Goal: Information Seeking & Learning: Learn about a topic

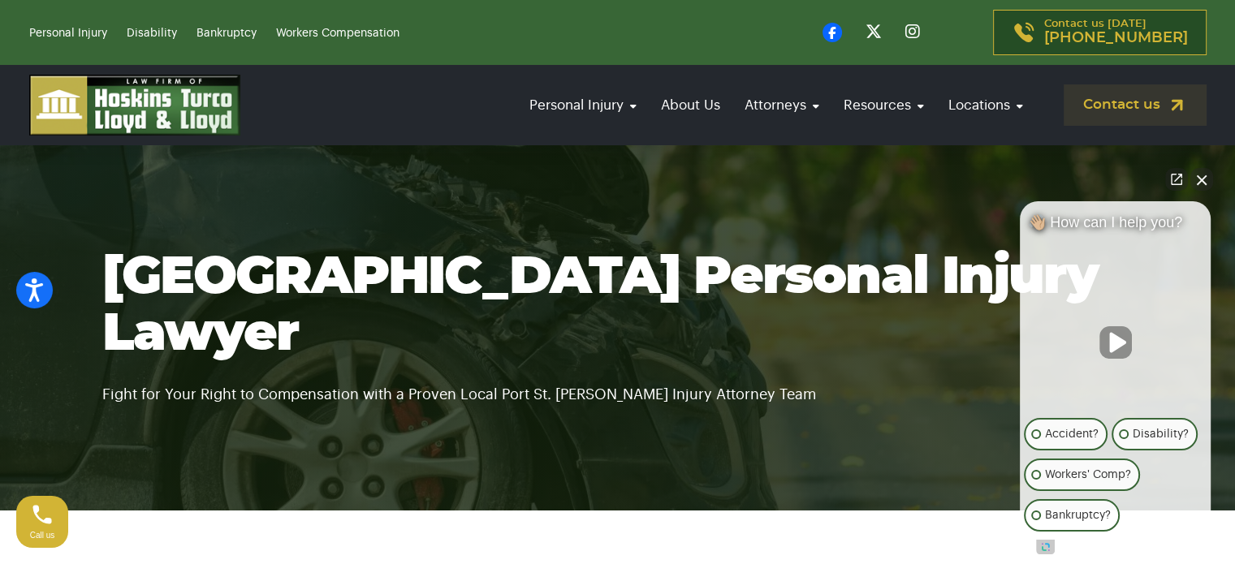
click at [1205, 181] on button "Close Intaker Chat Widget" at bounding box center [1202, 179] width 23 height 23
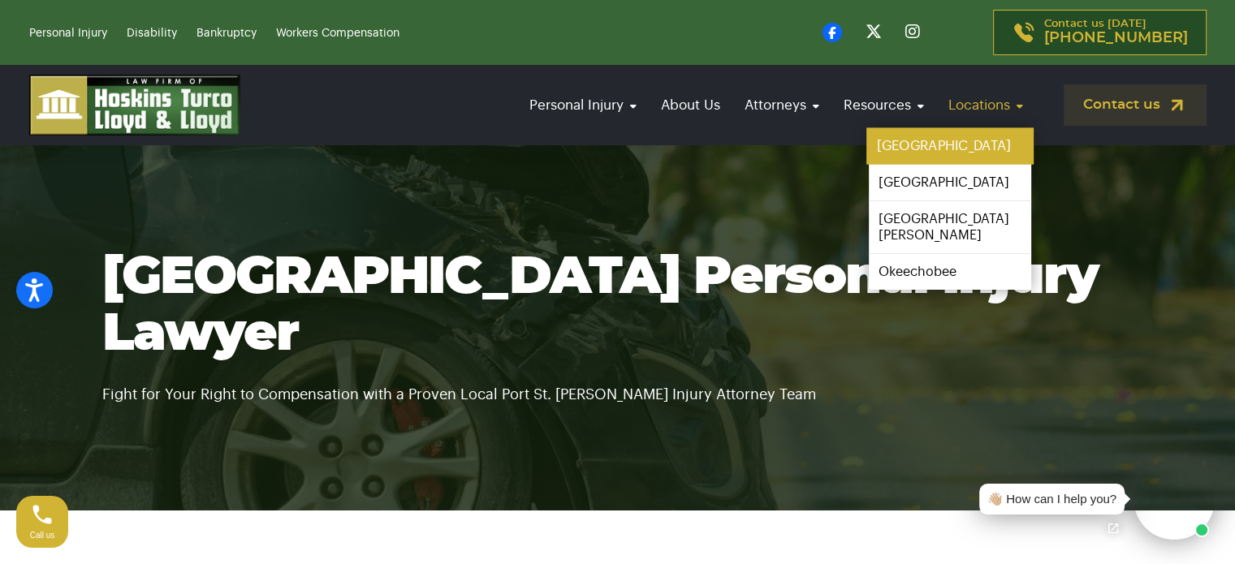
click at [936, 149] on link "[GEOGRAPHIC_DATA]" at bounding box center [950, 146] width 167 height 37
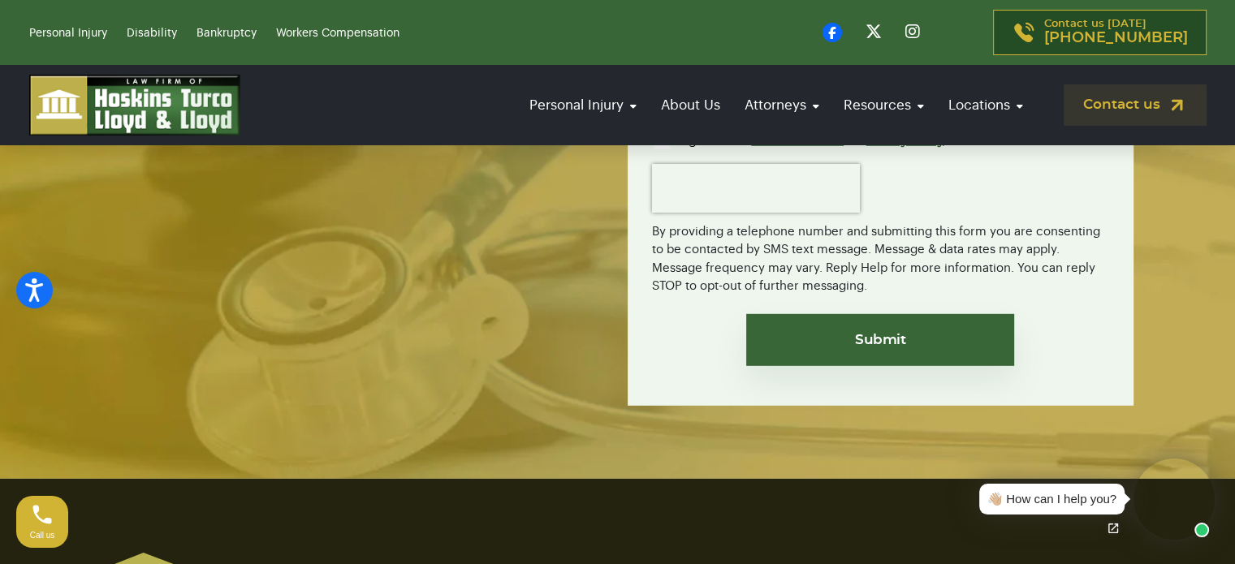
scroll to position [10905, 0]
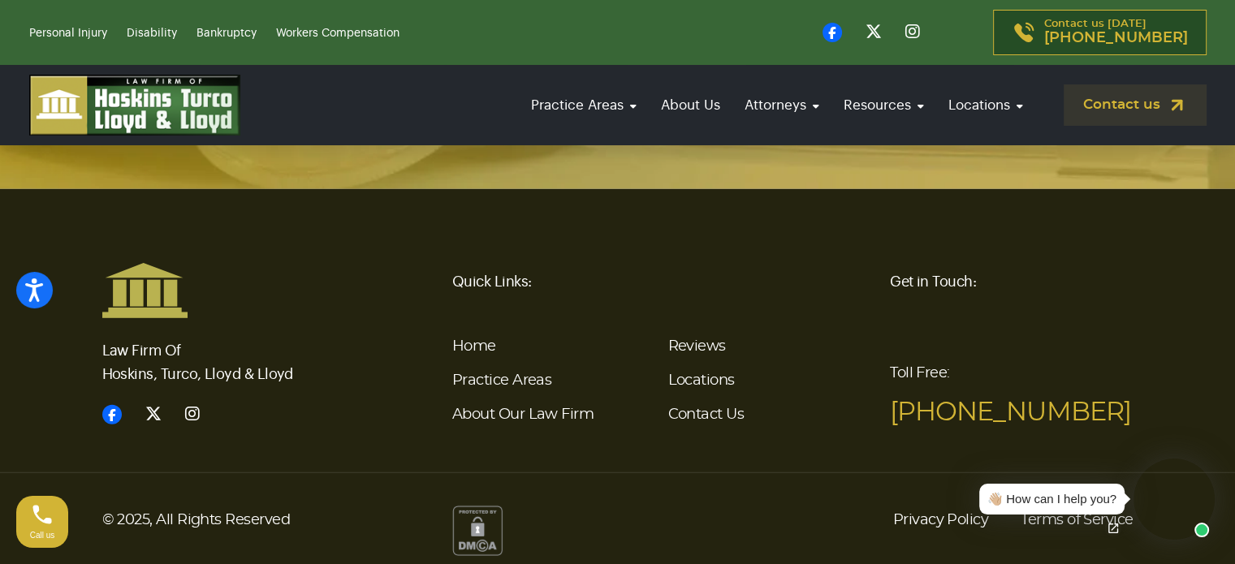
scroll to position [4714, 0]
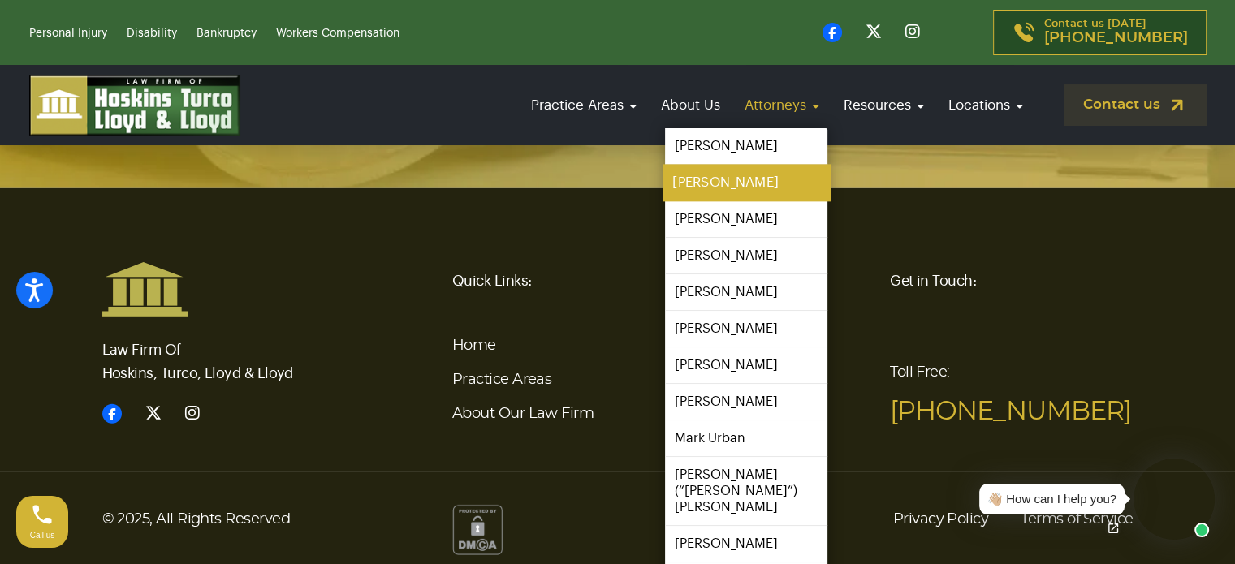
click at [728, 182] on link "[PERSON_NAME]" at bounding box center [746, 183] width 167 height 37
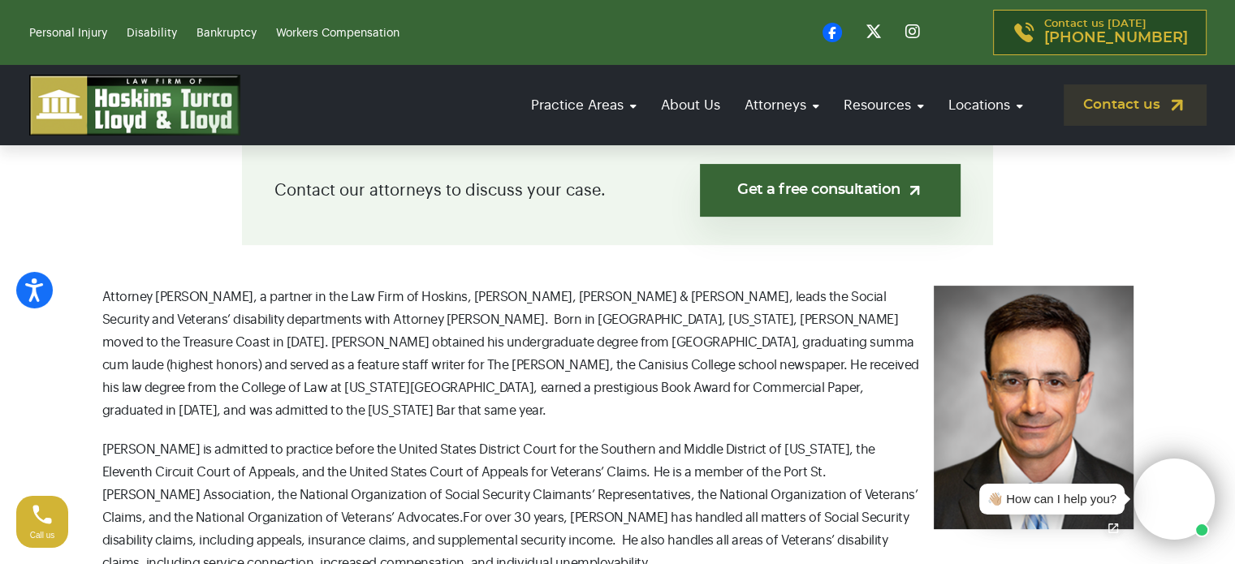
scroll to position [487, 0]
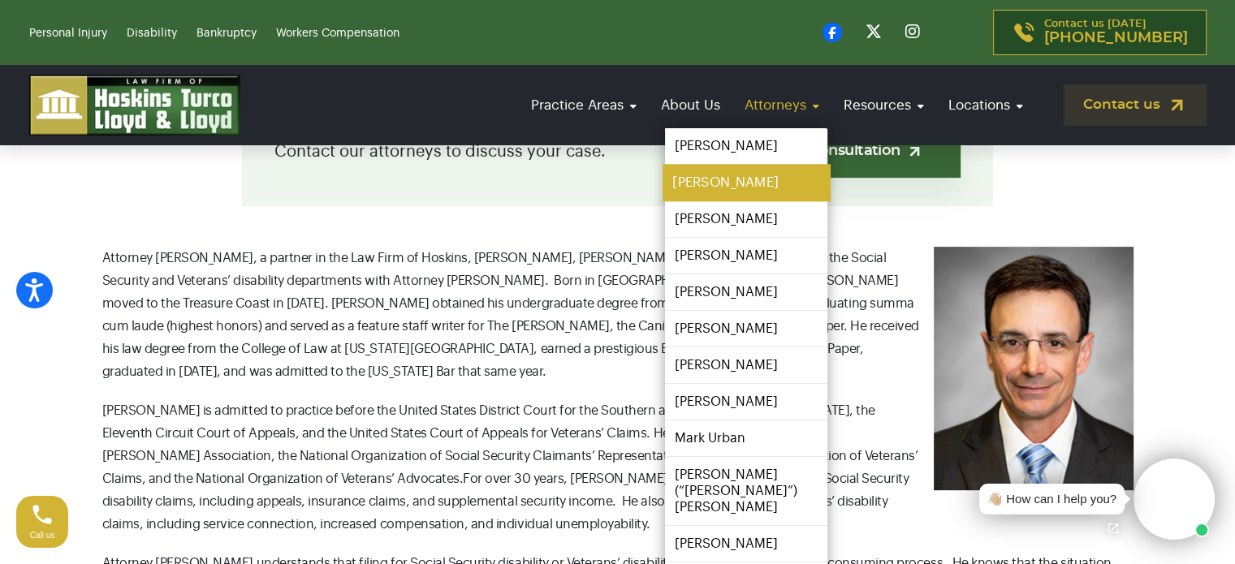
click at [753, 194] on link "[PERSON_NAME]" at bounding box center [746, 183] width 167 height 37
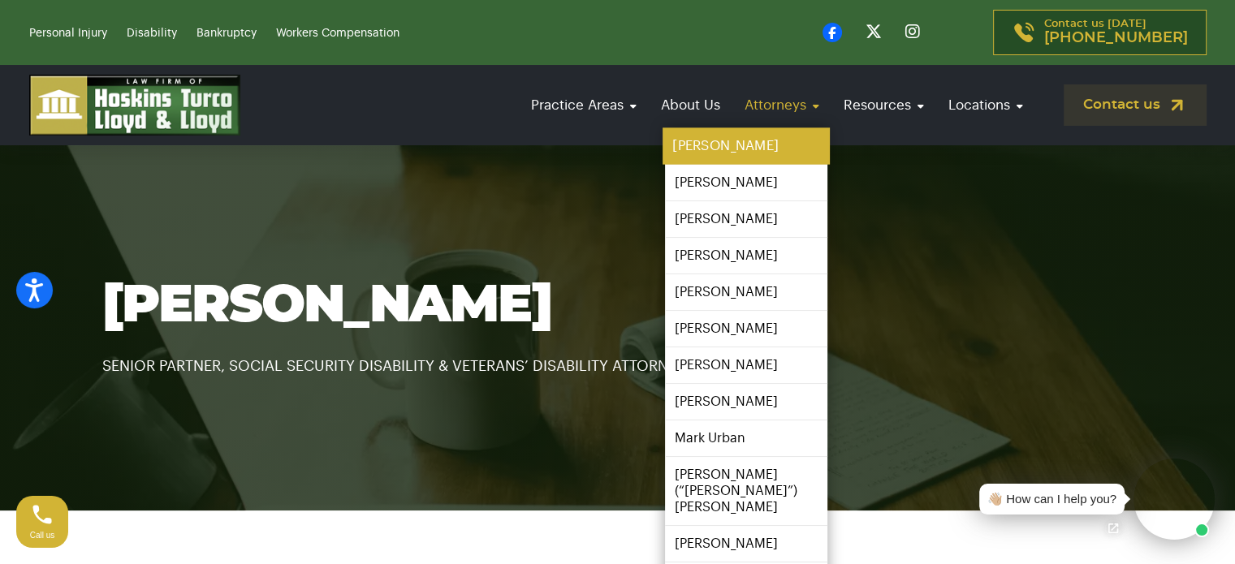
click at [754, 141] on link "[PERSON_NAME]" at bounding box center [746, 146] width 167 height 37
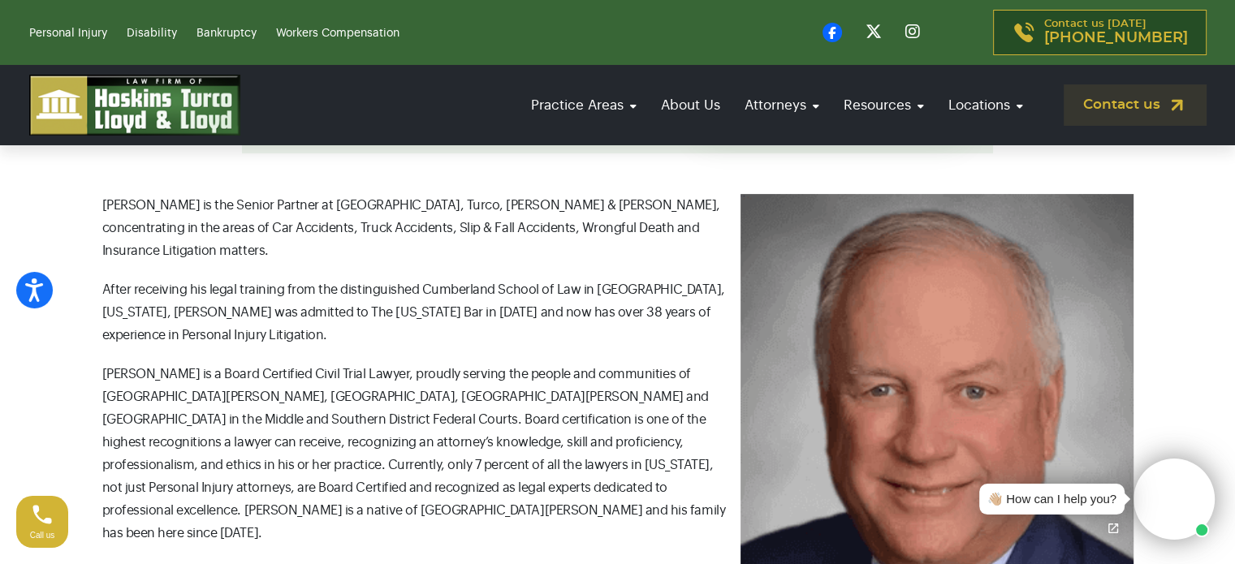
scroll to position [568, 0]
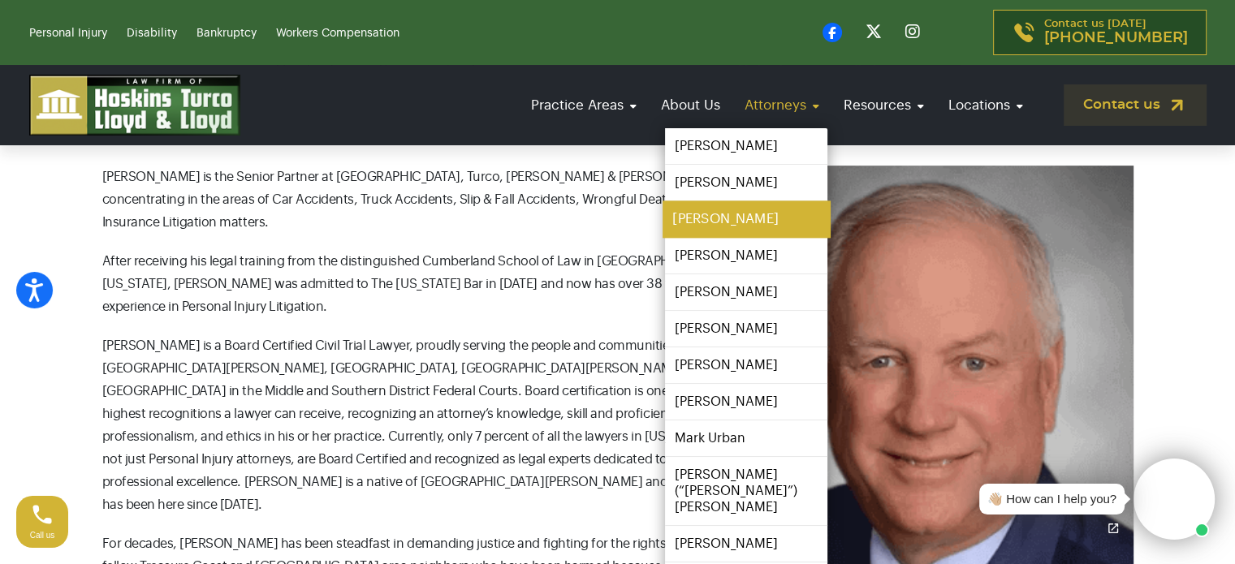
click at [719, 220] on link "[PERSON_NAME]" at bounding box center [746, 219] width 167 height 37
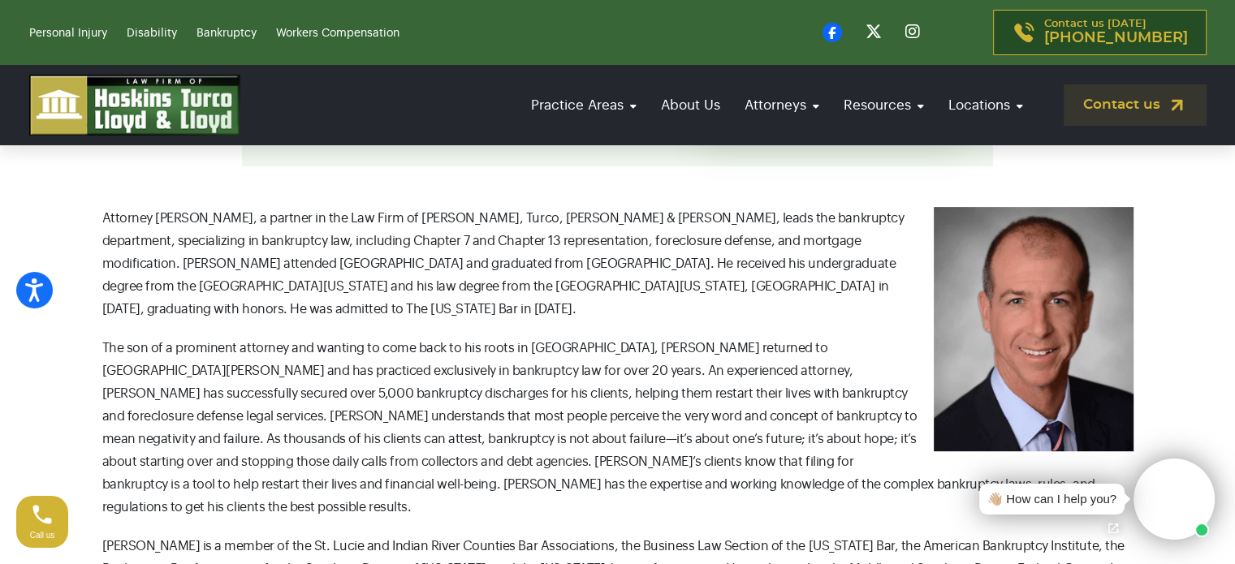
scroll to position [568, 0]
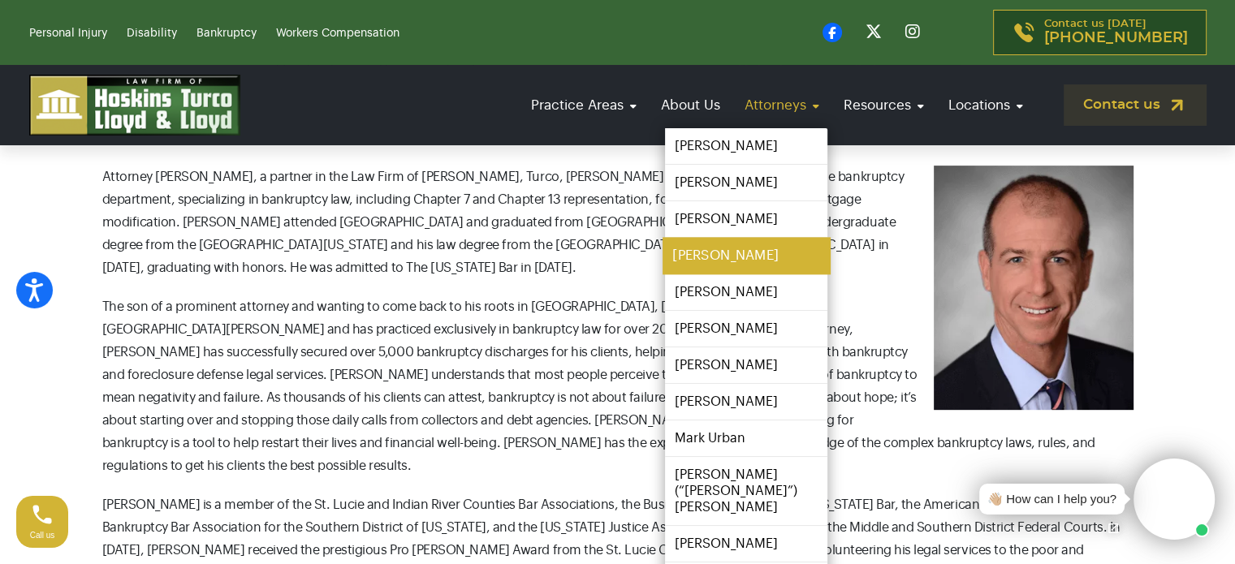
click at [724, 253] on link "[PERSON_NAME]" at bounding box center [746, 256] width 167 height 37
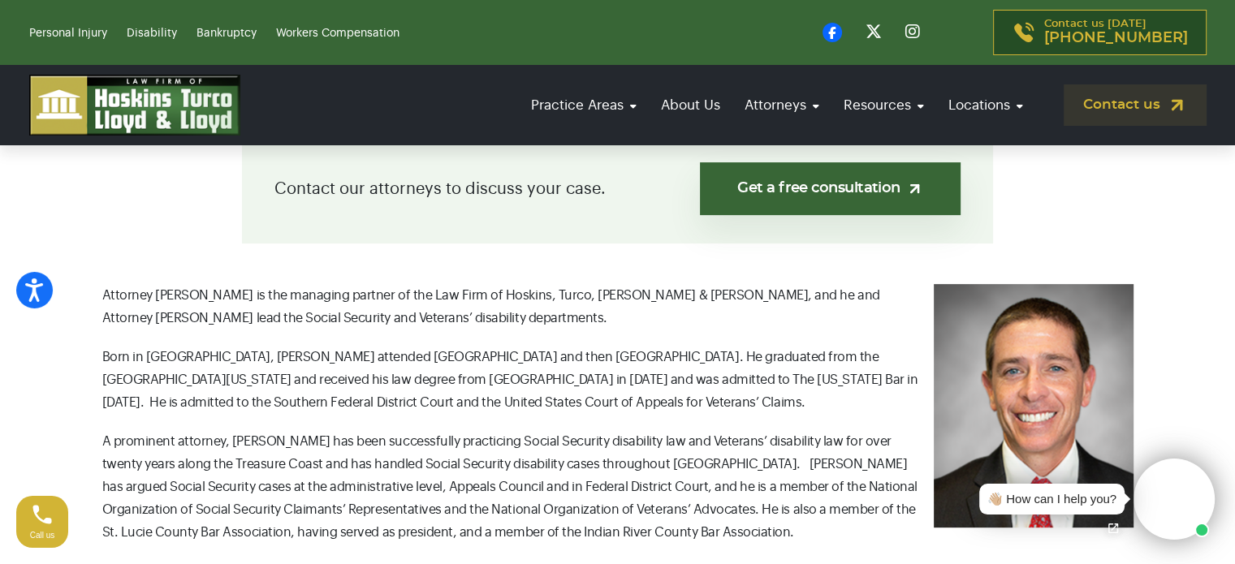
scroll to position [487, 0]
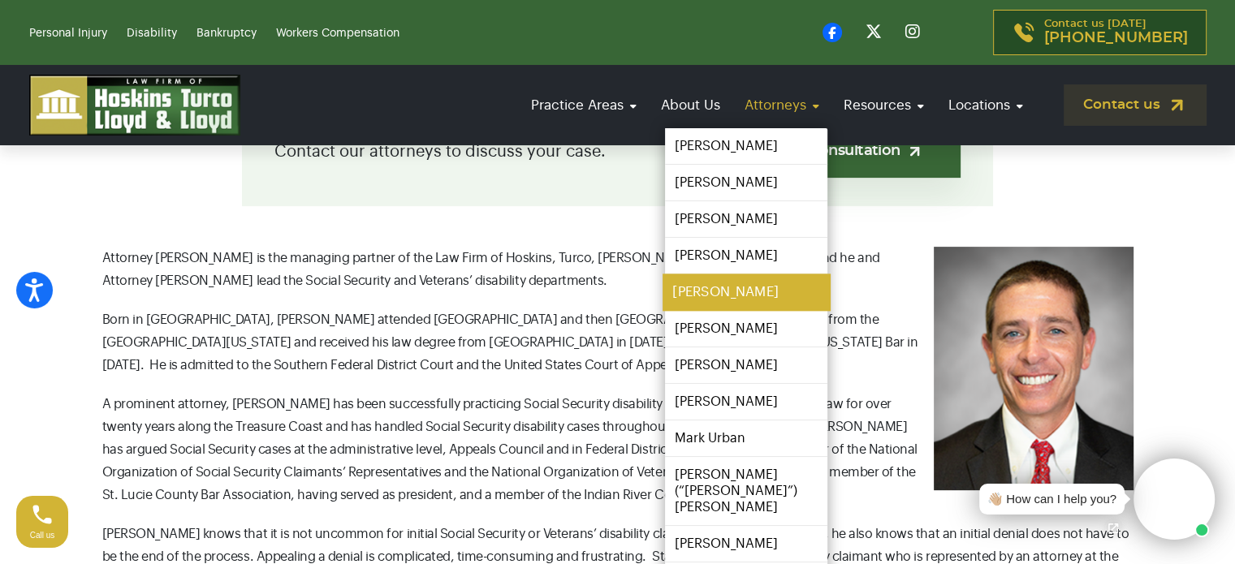
click at [744, 293] on link "[PERSON_NAME]" at bounding box center [746, 292] width 167 height 37
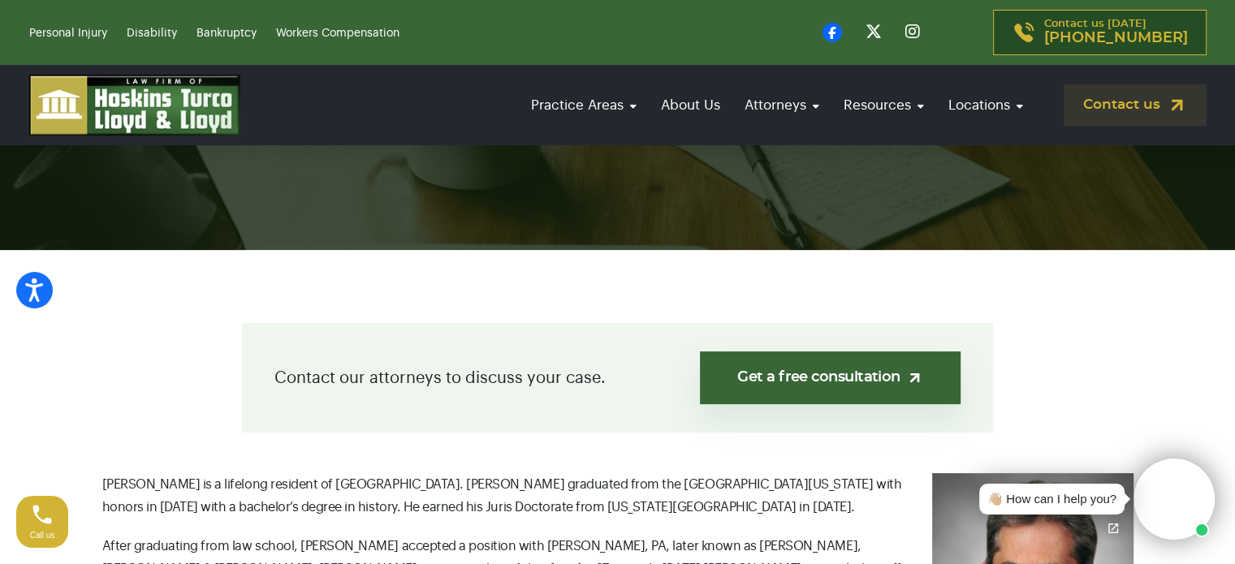
scroll to position [487, 0]
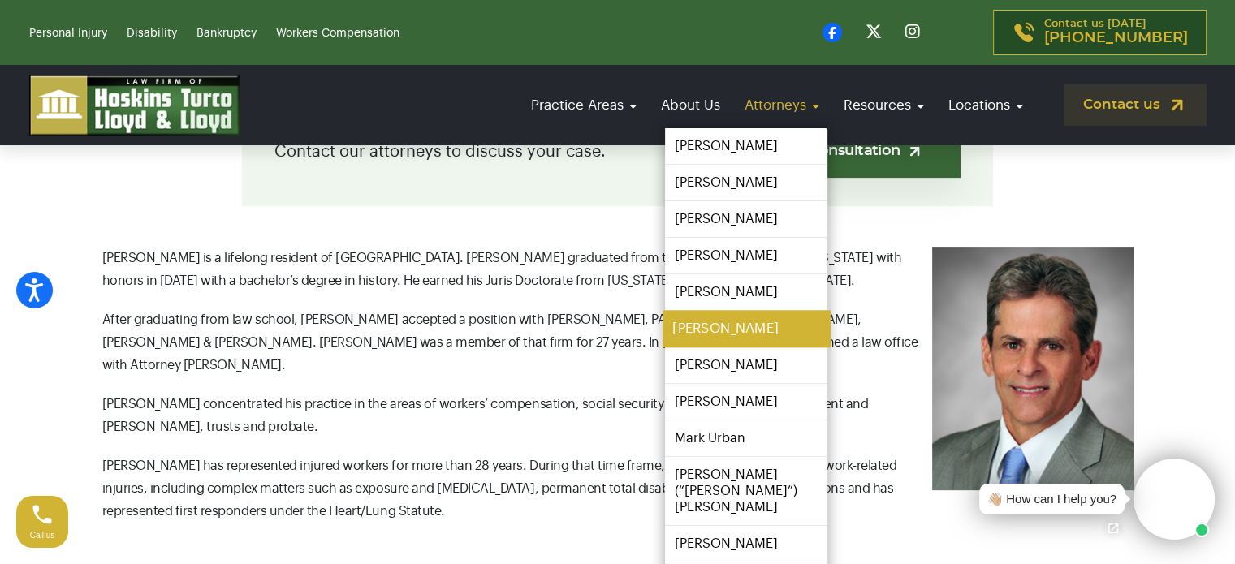
click at [728, 328] on link "[PERSON_NAME]" at bounding box center [746, 329] width 167 height 37
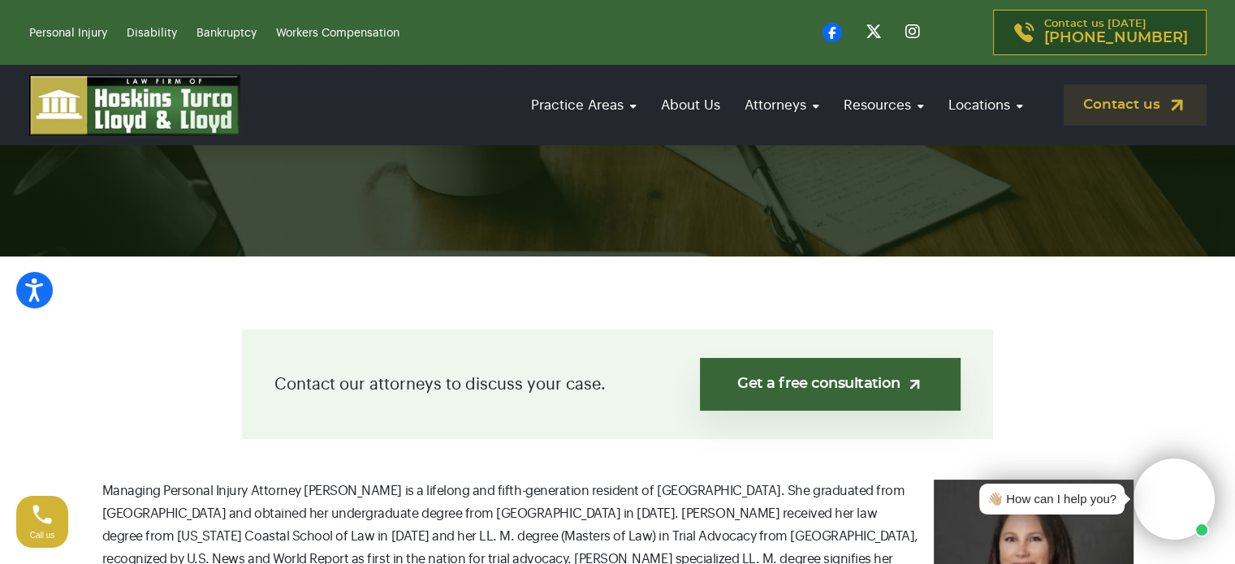
scroll to position [487, 0]
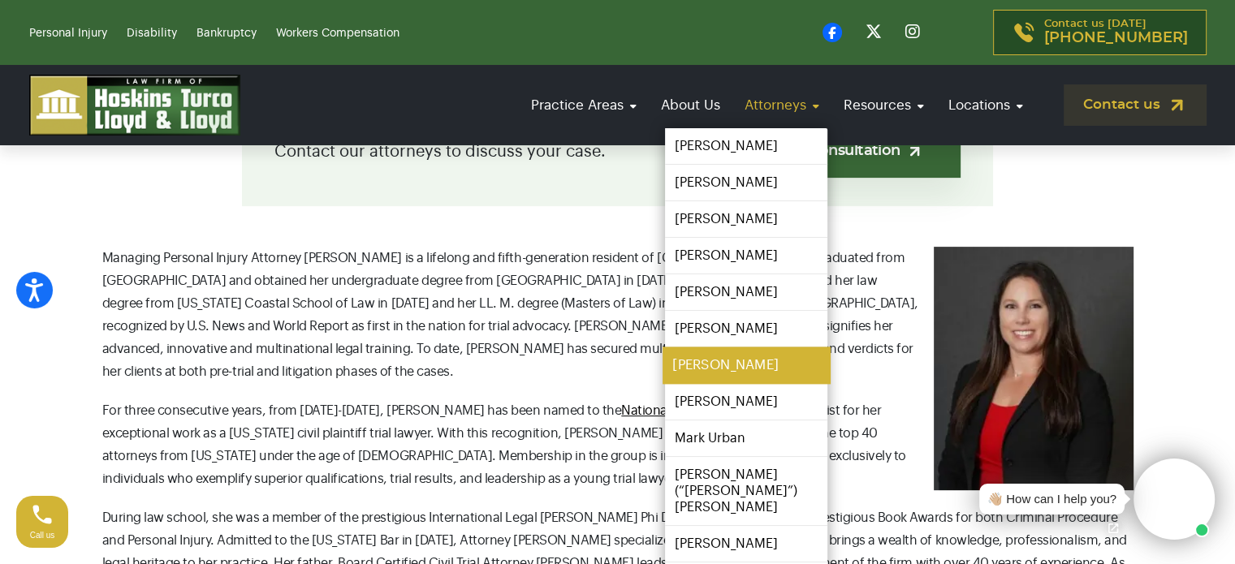
click at [714, 361] on link "[PERSON_NAME]" at bounding box center [746, 366] width 167 height 37
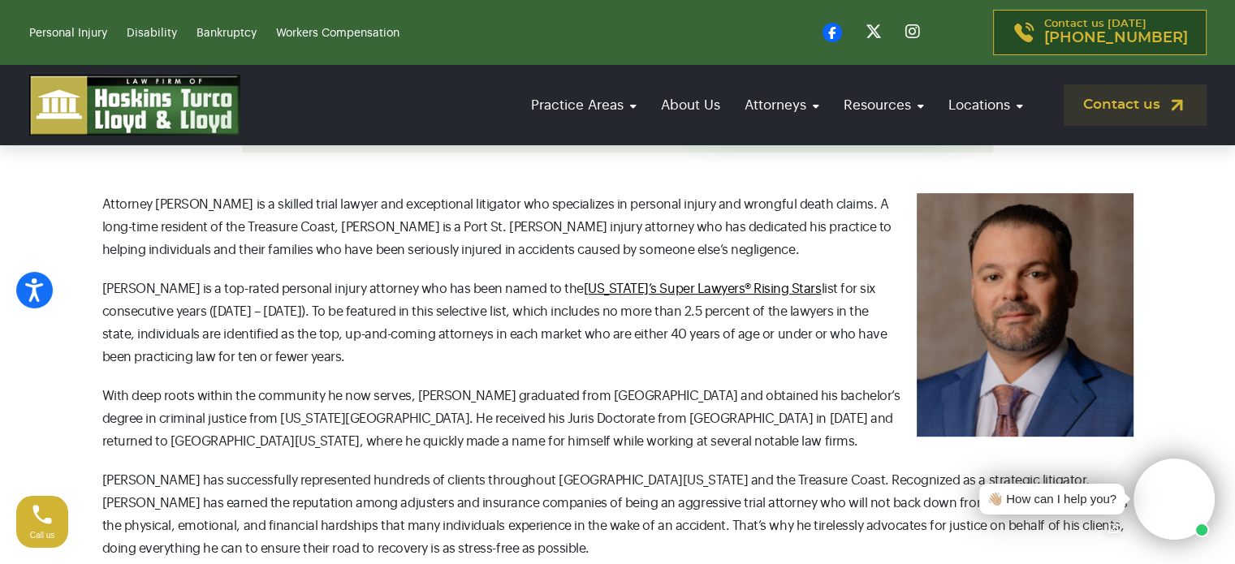
scroll to position [568, 0]
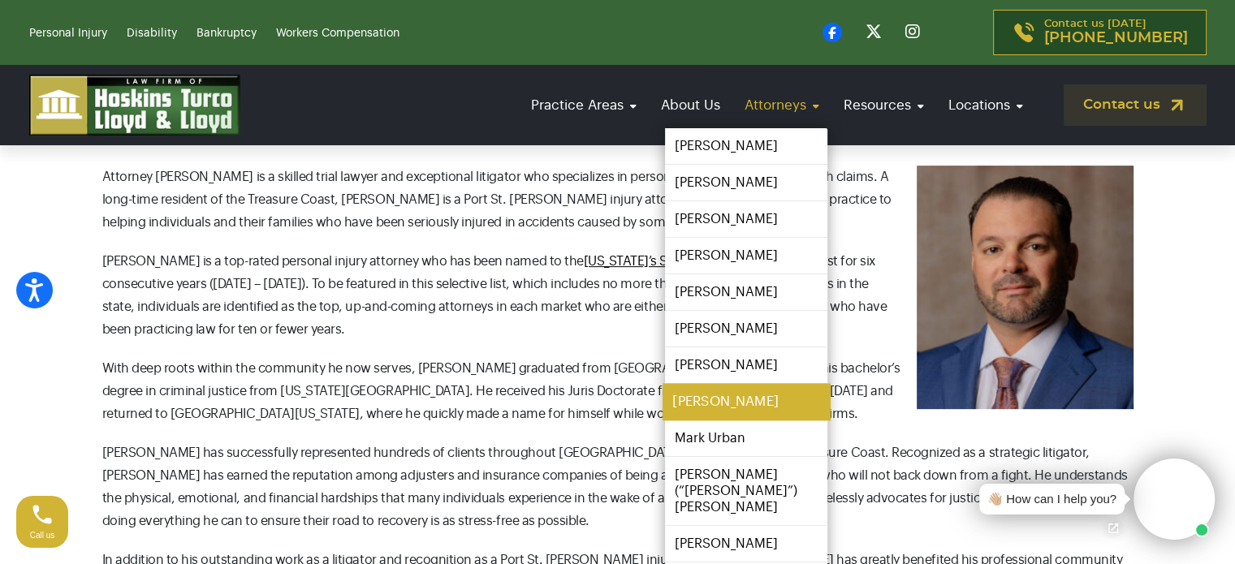
click at [711, 405] on link "[PERSON_NAME]" at bounding box center [746, 402] width 167 height 37
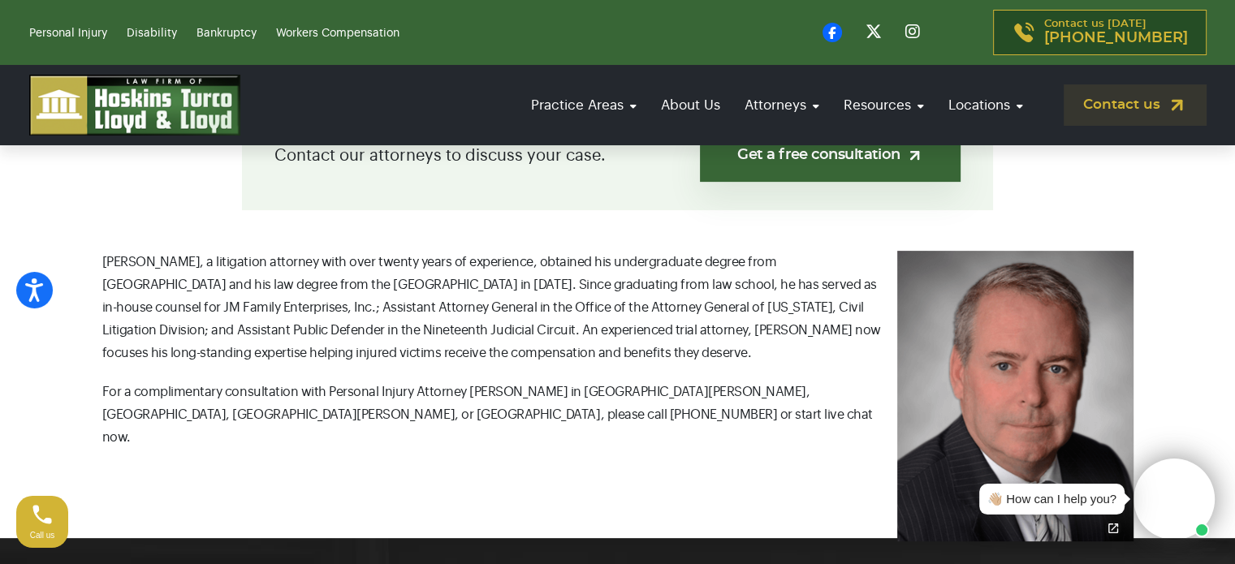
scroll to position [487, 0]
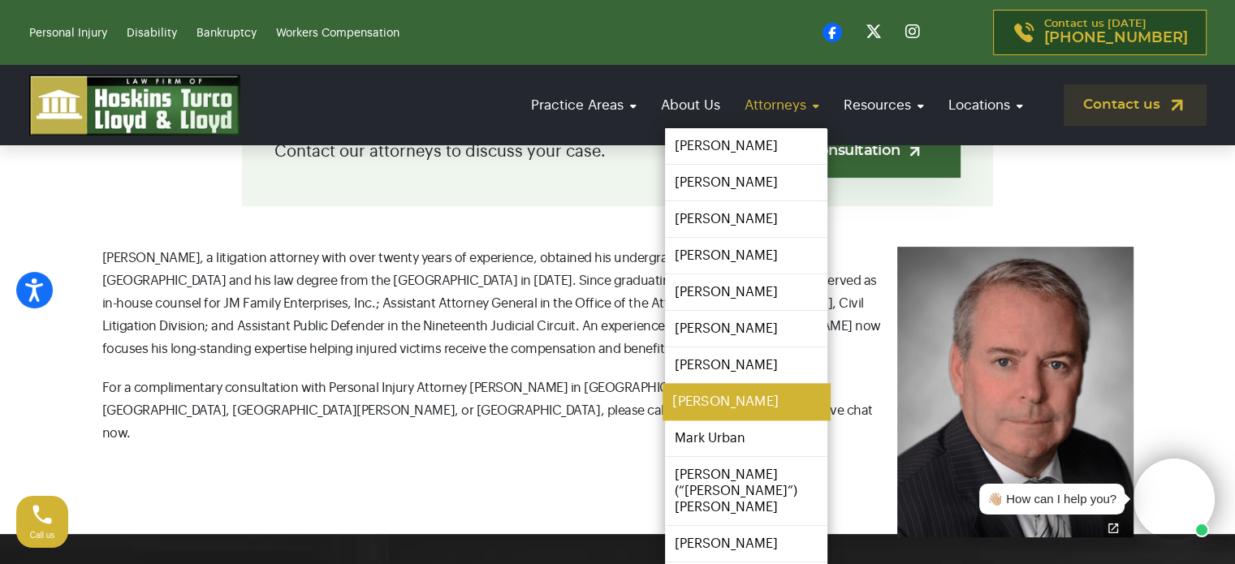
click at [737, 405] on link "[PERSON_NAME]" at bounding box center [746, 402] width 167 height 37
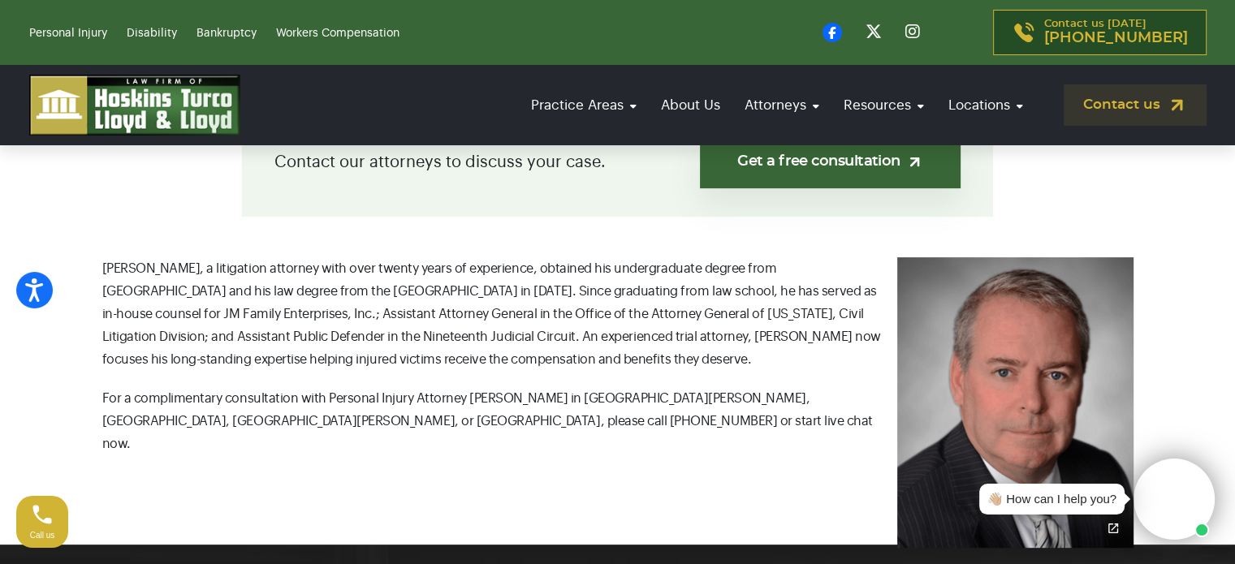
scroll to position [487, 0]
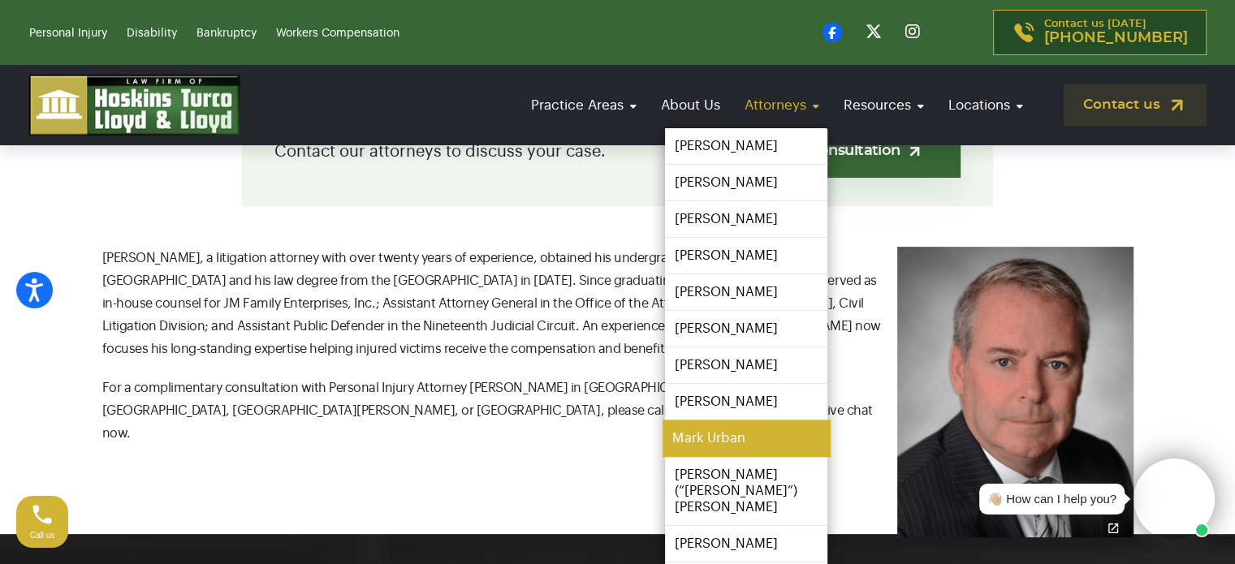
click at [724, 439] on link "Mark Urban" at bounding box center [746, 439] width 167 height 37
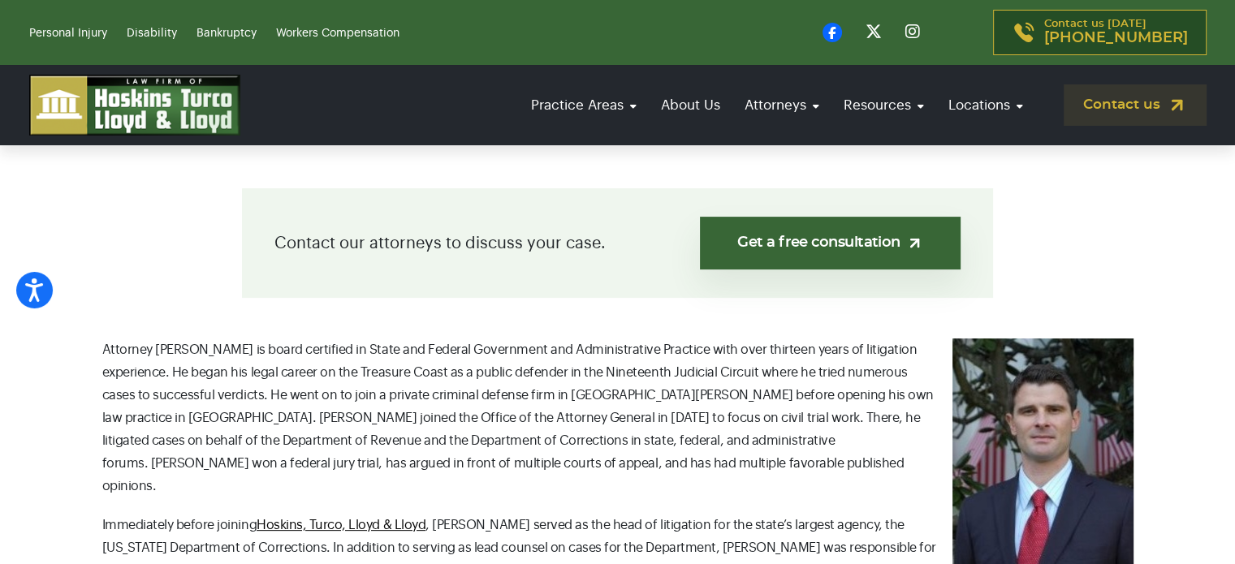
scroll to position [406, 0]
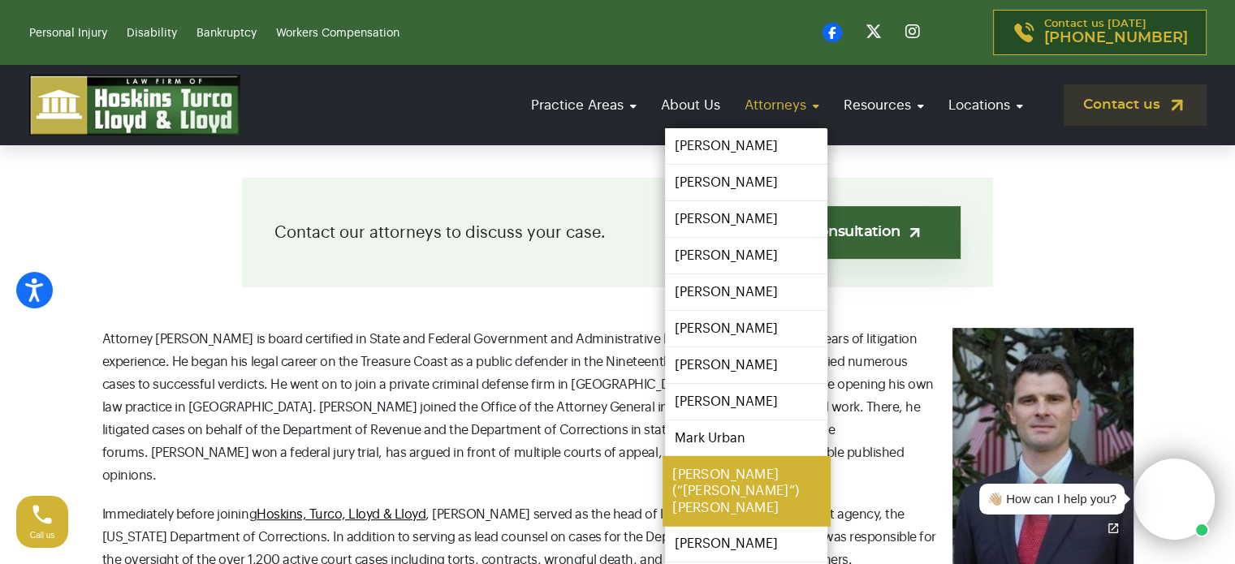
click at [737, 476] on link "[PERSON_NAME] (“[PERSON_NAME]”) [PERSON_NAME]" at bounding box center [746, 491] width 167 height 71
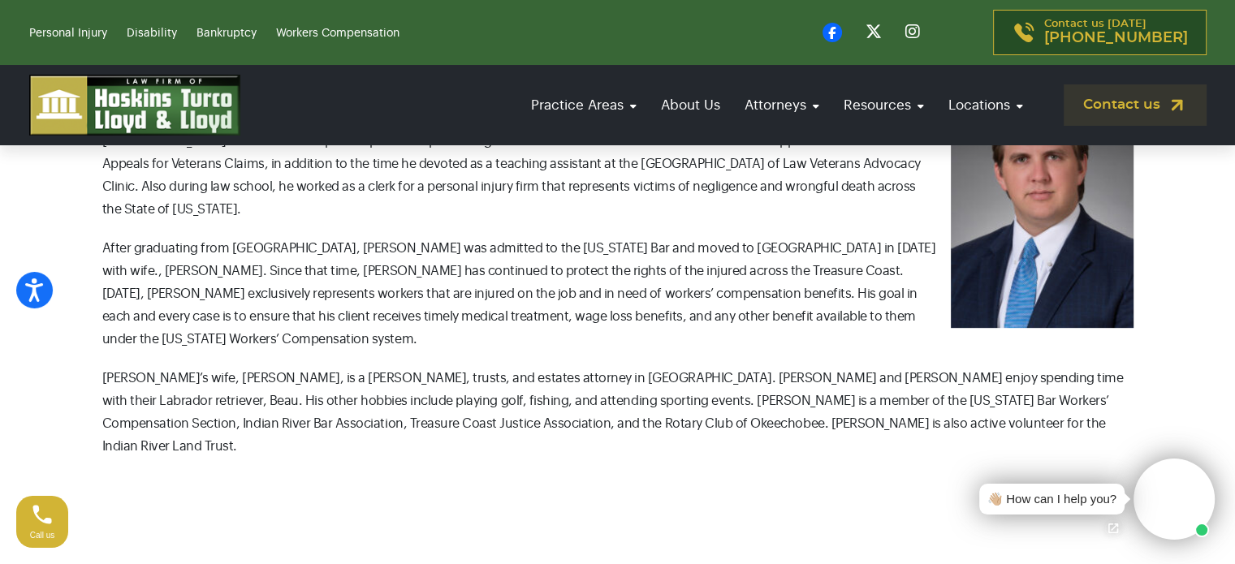
scroll to position [650, 0]
drag, startPoint x: 1072, startPoint y: 353, endPoint x: 245, endPoint y: 377, distance: 827.0
click at [245, 377] on p "P.J.’s wife, Taylor, is a wills, trusts, and estates attorney in Vero Beach. P.…" at bounding box center [617, 412] width 1031 height 91
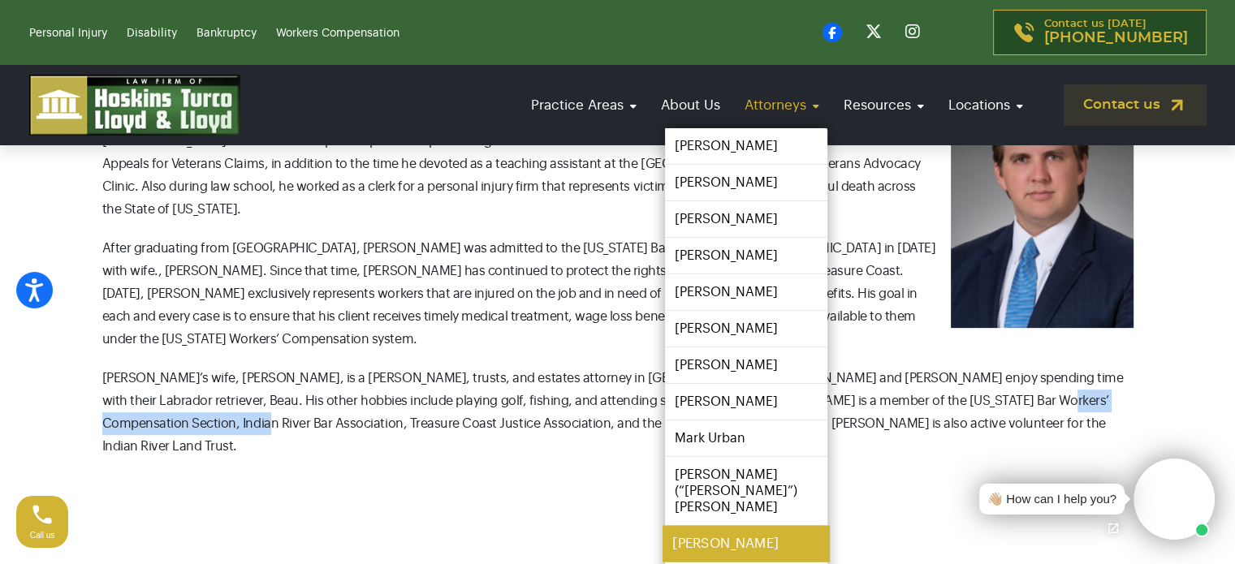
click at [724, 529] on link "[PERSON_NAME]" at bounding box center [746, 544] width 167 height 37
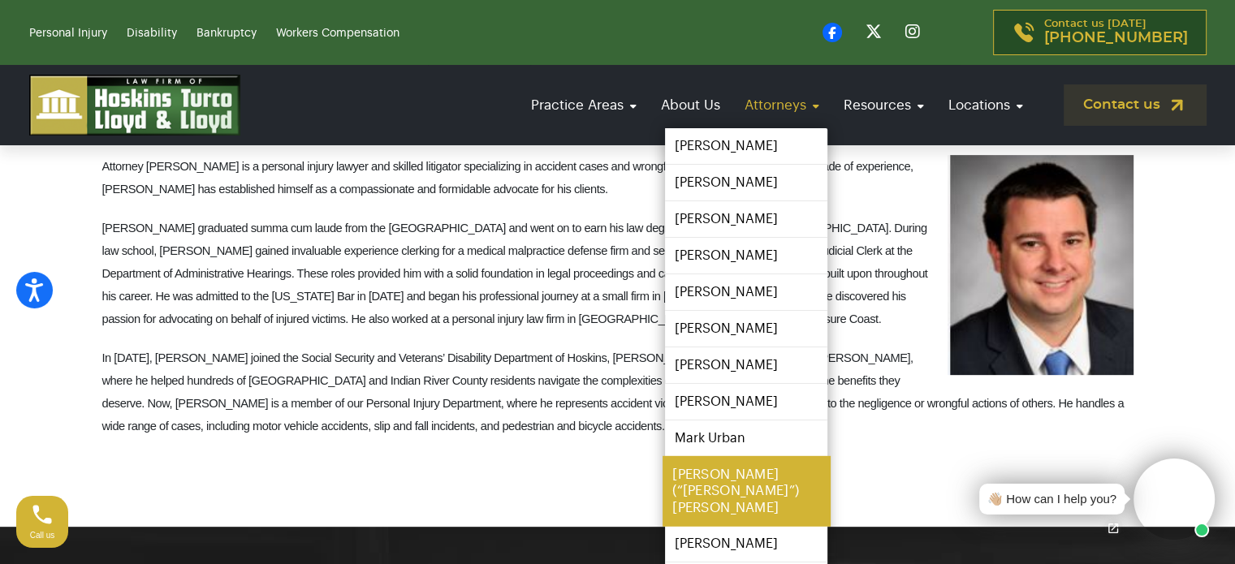
scroll to position [731, 0]
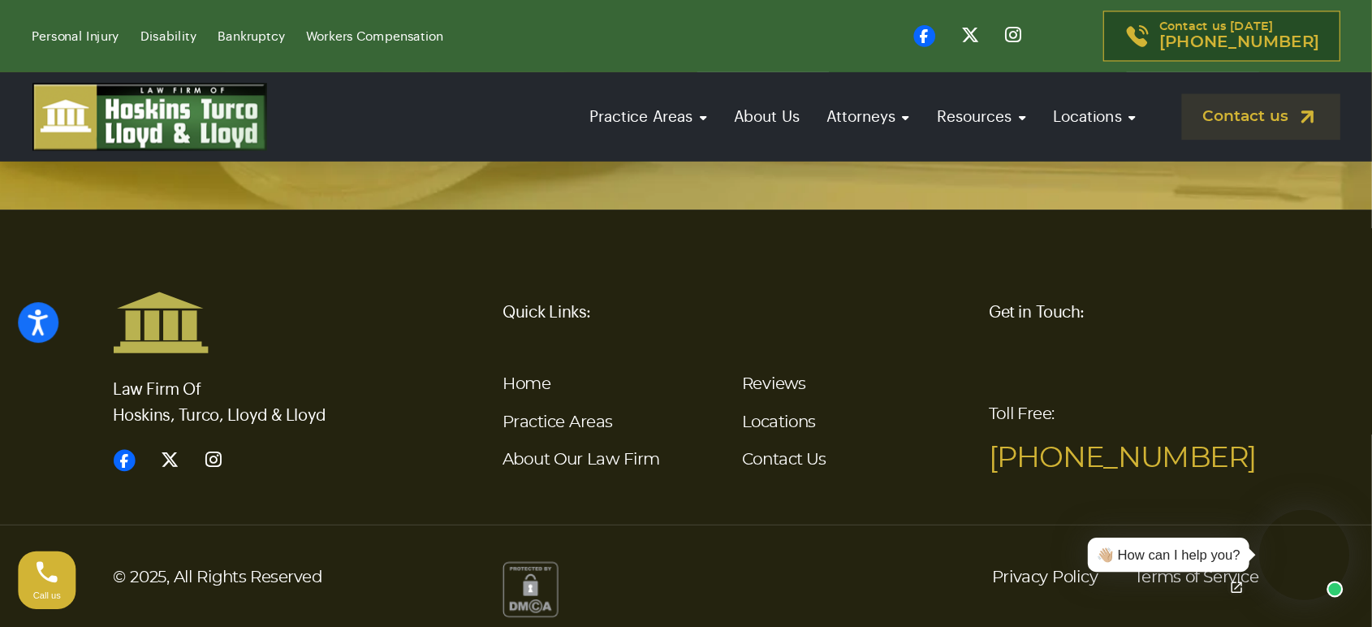
scroll to position [3447, 0]
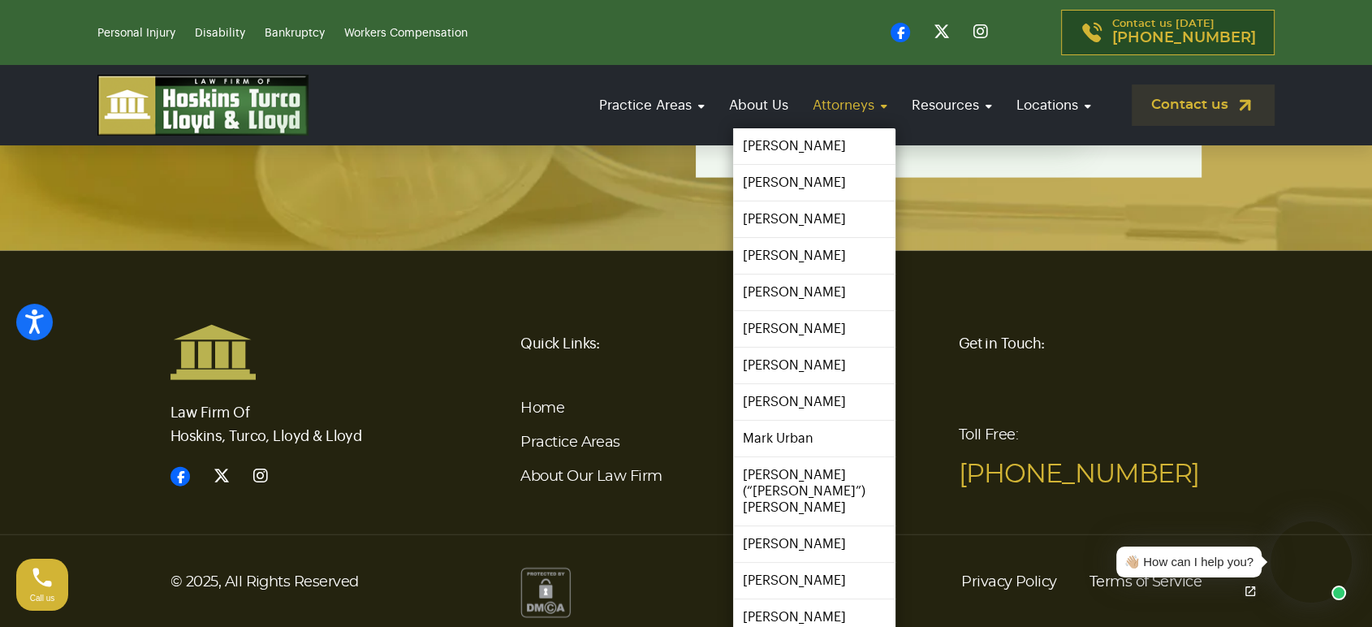
drag, startPoint x: 1212, startPoint y: 2, endPoint x: 852, endPoint y: 106, distance: 374.2
click at [852, 106] on link "Attorneys" at bounding box center [850, 105] width 91 height 46
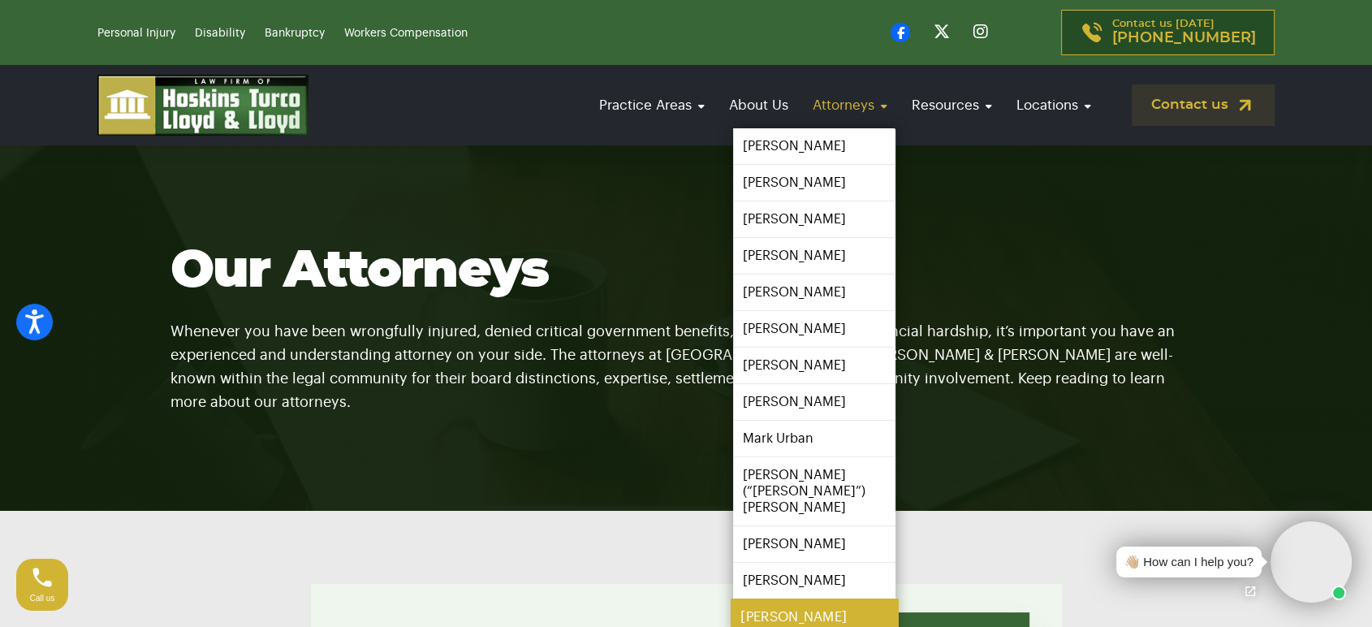
click at [797, 603] on link "[PERSON_NAME]" at bounding box center [814, 617] width 167 height 37
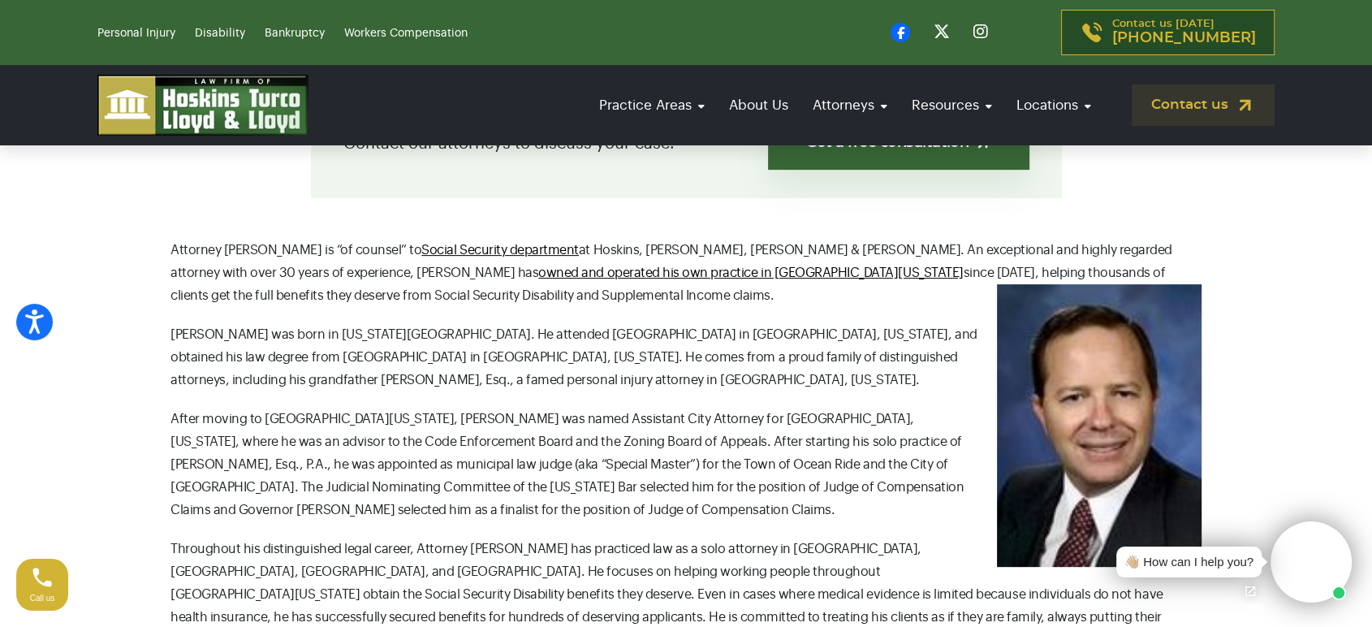
scroll to position [361, 0]
